Goal: Transaction & Acquisition: Book appointment/travel/reservation

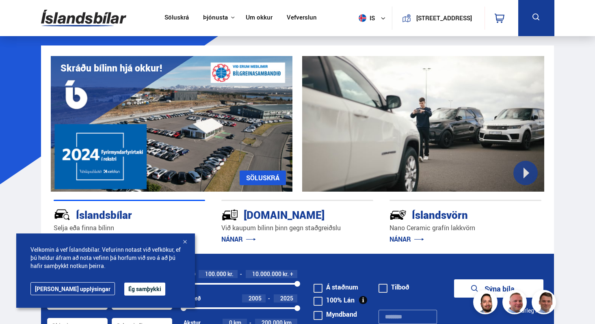
click at [132, 289] on button "Ég samþykki" at bounding box center [144, 289] width 41 height 13
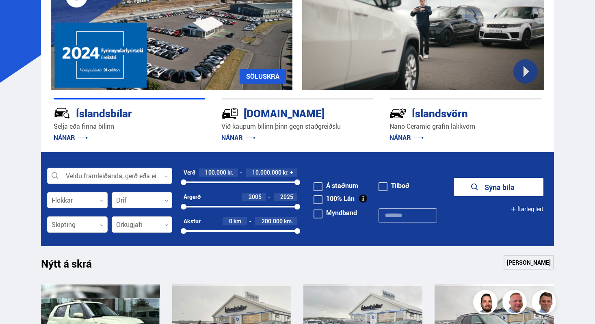
click at [123, 171] on div at bounding box center [109, 176] width 125 height 16
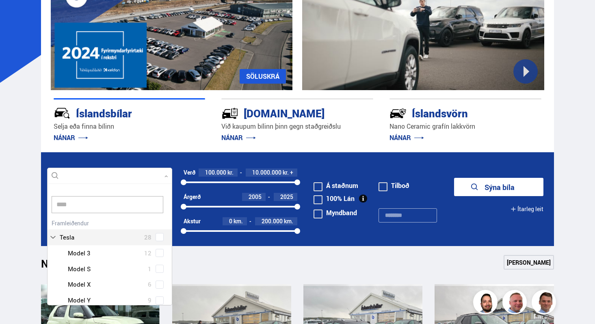
type input "*****"
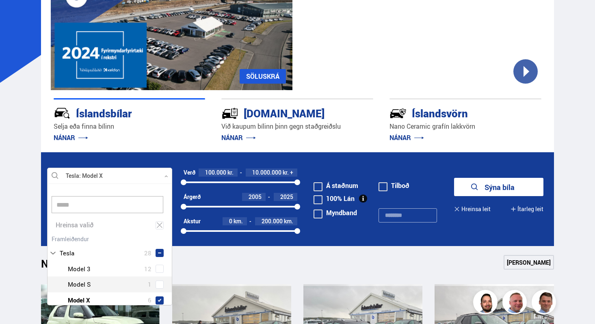
click at [157, 286] on div "Tesla Model 3 12 Tesla Model S 1 Tesla Model X 6 Tesla Model Y 9" at bounding box center [110, 292] width 124 height 63
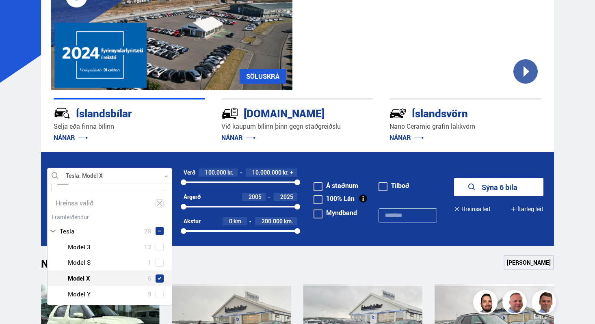
click at [158, 280] on div "Tesla Model 3 12 Tesla Model S 1 Tesla Model X 6 Tesla Model Y 9" at bounding box center [110, 270] width 124 height 63
click at [157, 277] on div "Tesla Model 3 12 Tesla Model S 1 Tesla Model X 6 Tesla Model Y 9" at bounding box center [110, 271] width 124 height 63
click at [227, 269] on div "Nýtt á skrá Sjá meira" at bounding box center [297, 264] width 513 height 19
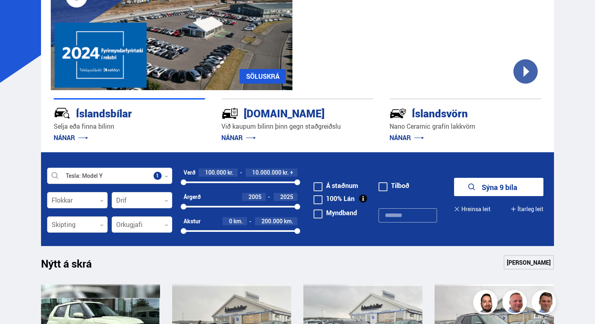
click at [154, 191] on form "Tesla Model Y Veldu framleiðanda, gerð eða eiginleika 1 Flokkar 0 Drif 0 Verð 1…" at bounding box center [297, 199] width 513 height 94
click at [155, 197] on div at bounding box center [142, 201] width 61 height 16
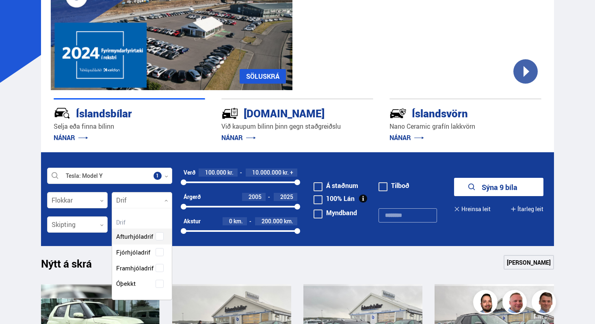
scroll to position [91, 60]
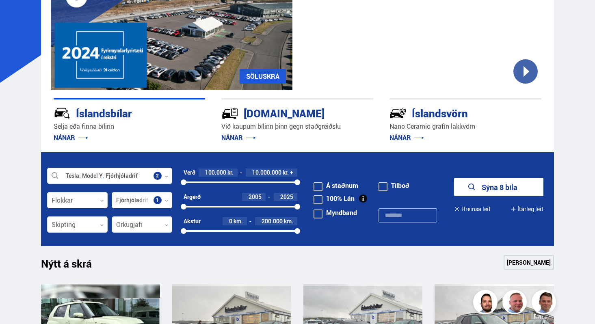
click at [485, 185] on button "Sýna 8 bíla" at bounding box center [498, 187] width 89 height 18
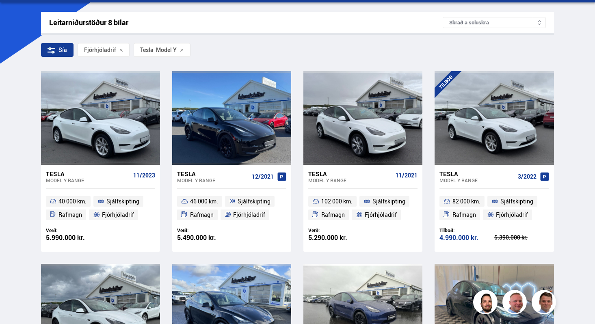
scroll to position [117, 0]
